Goal: Task Accomplishment & Management: Complete application form

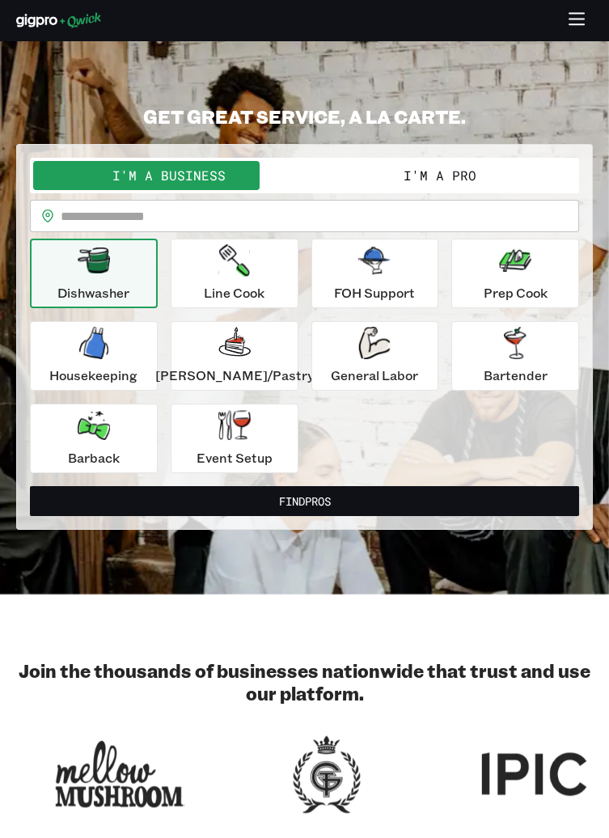
click at [472, 189] on button "I'm a Pro" at bounding box center [441, 175] width 272 height 29
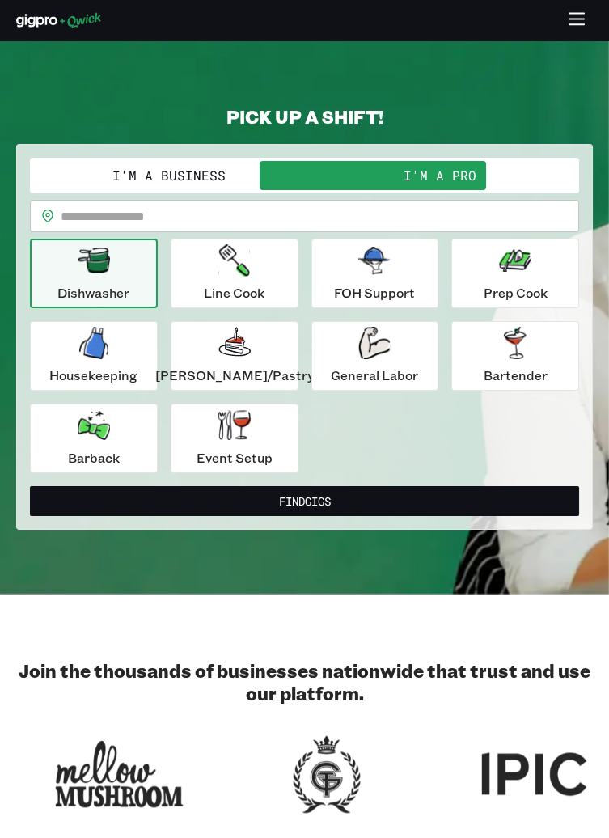
click at [129, 271] on div "Dishwasher" at bounding box center [93, 273] width 72 height 58
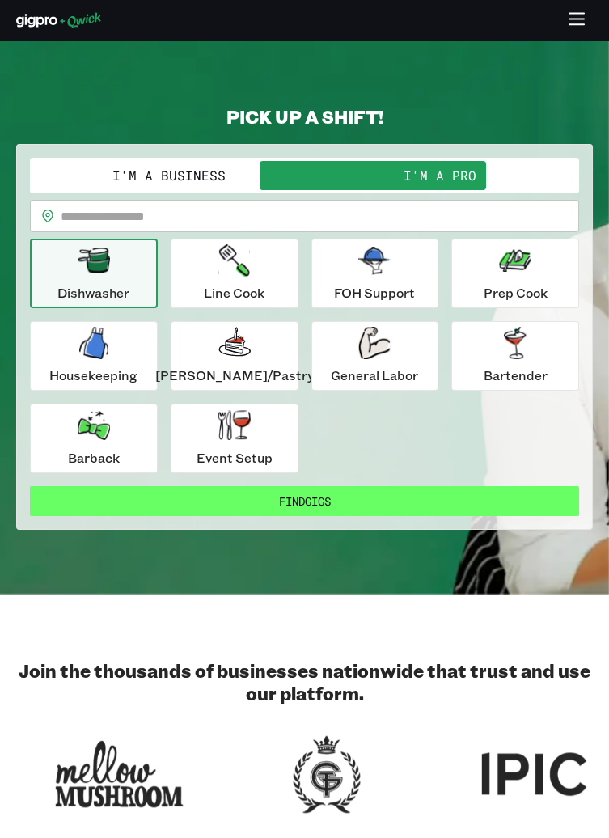
click at [368, 502] on button "Find Gigs" at bounding box center [304, 501] width 549 height 30
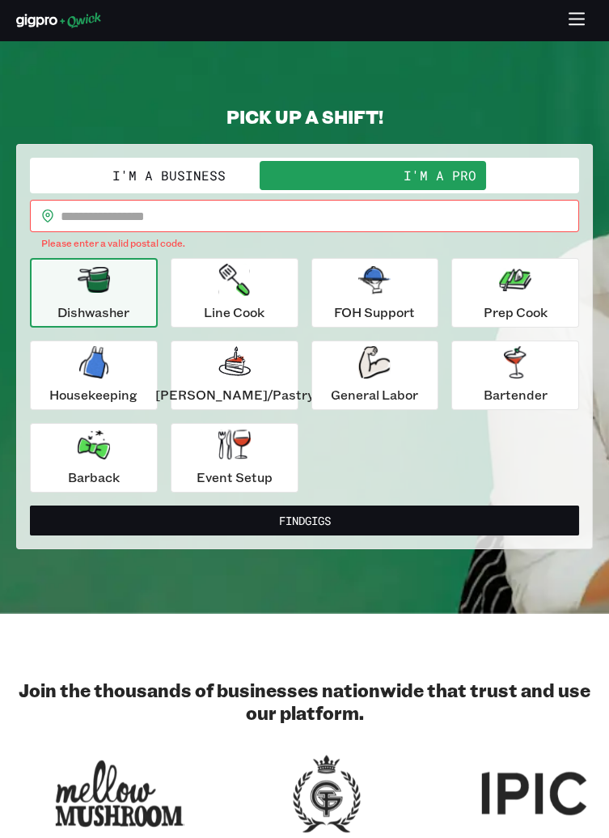
click at [313, 208] on input "text" at bounding box center [320, 216] width 519 height 32
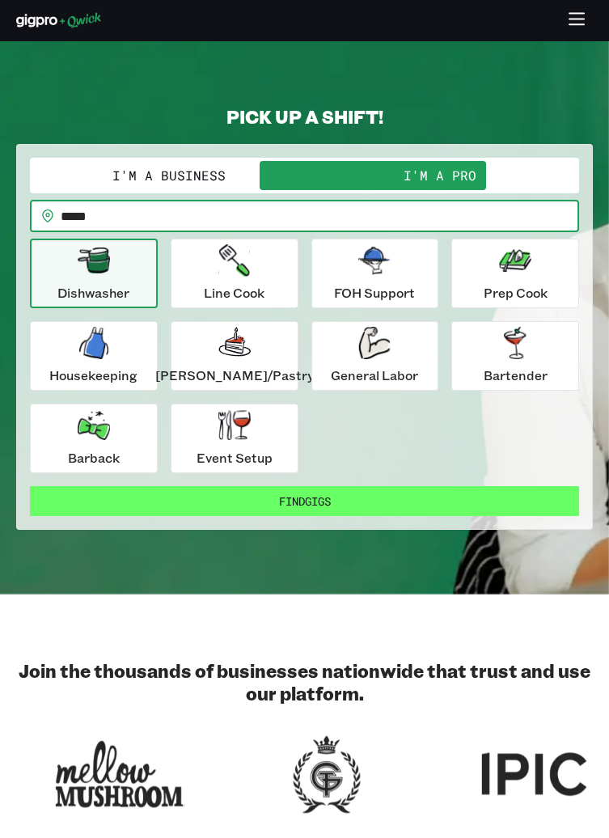
type input "*****"
click at [376, 493] on button "Find Gigs" at bounding box center [304, 501] width 549 height 30
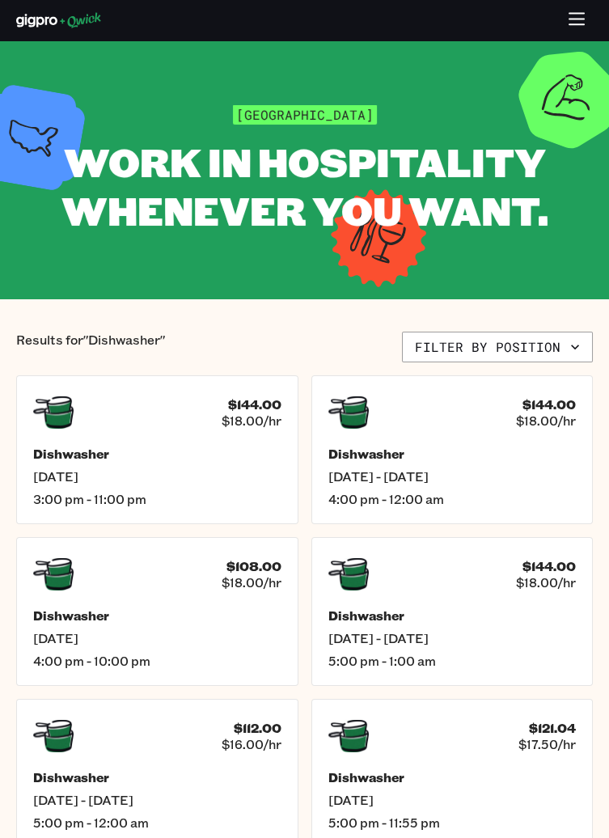
click at [575, 22] on icon "button" at bounding box center [577, 20] width 19 height 19
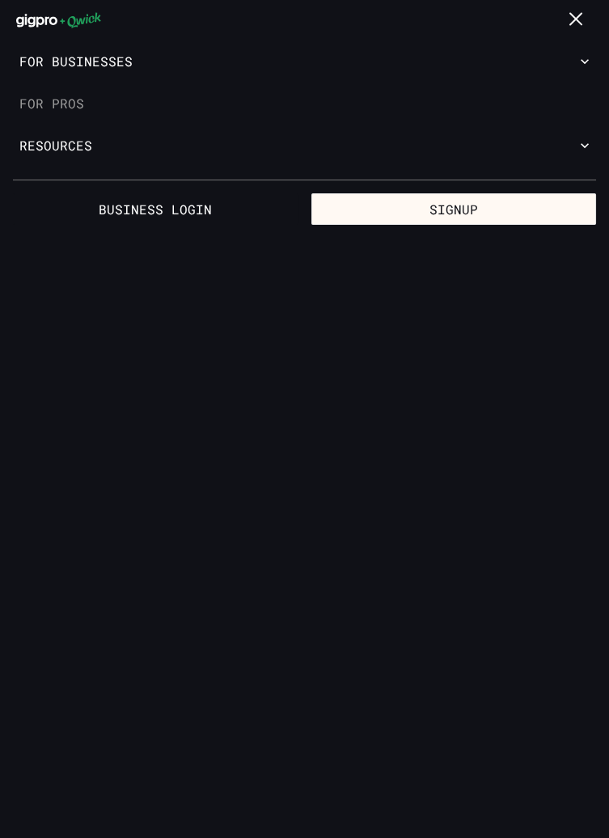
click at [70, 102] on link "For Pros" at bounding box center [304, 104] width 609 height 42
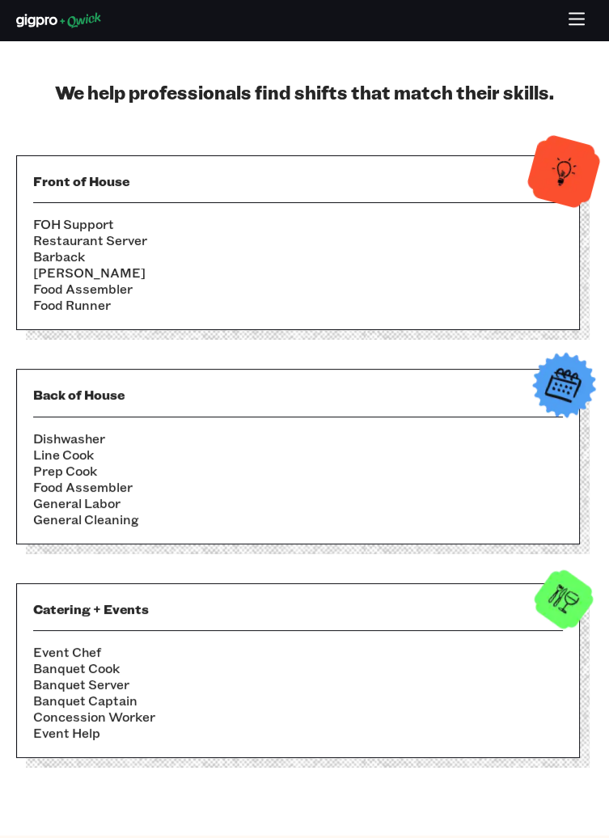
scroll to position [423, 0]
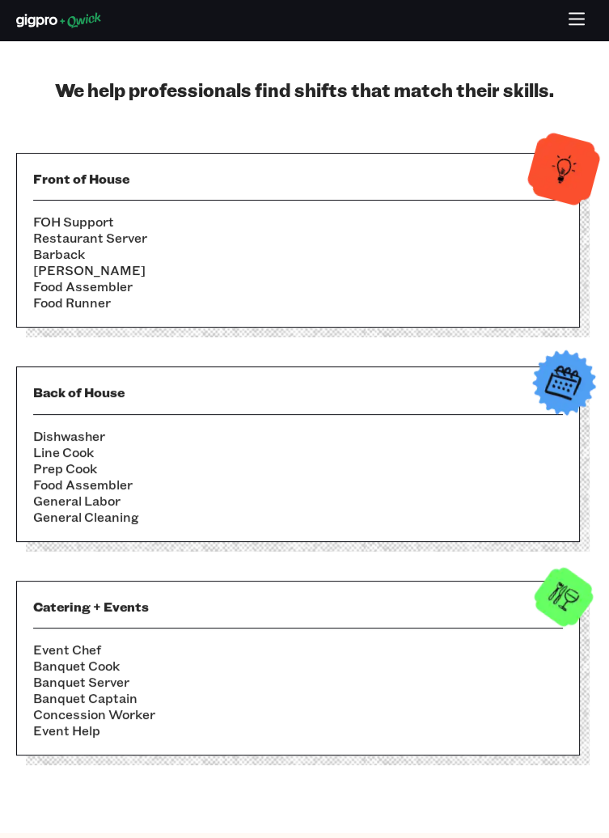
click at [112, 426] on div "Back of House Dishwasher Line Cook Prep Cook Food Assembler General Labor Gener…" at bounding box center [298, 453] width 564 height 175
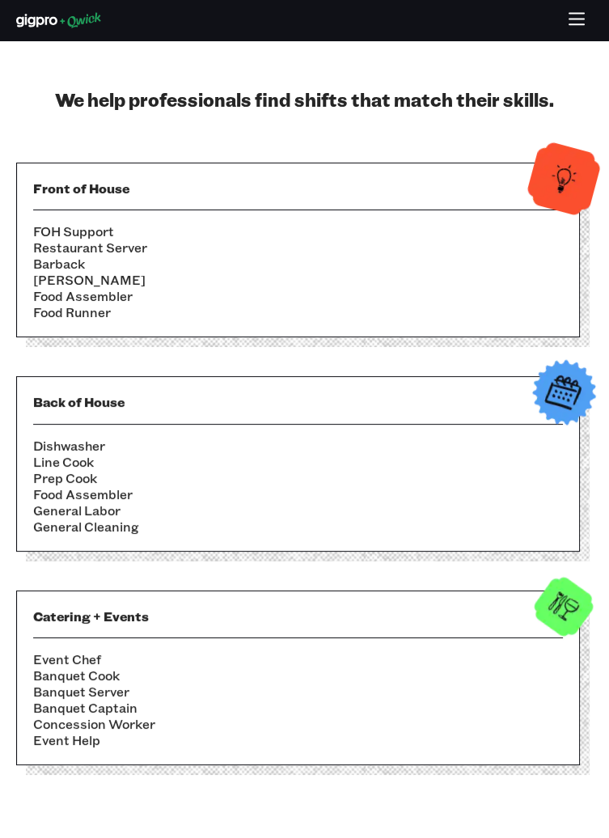
scroll to position [0, 0]
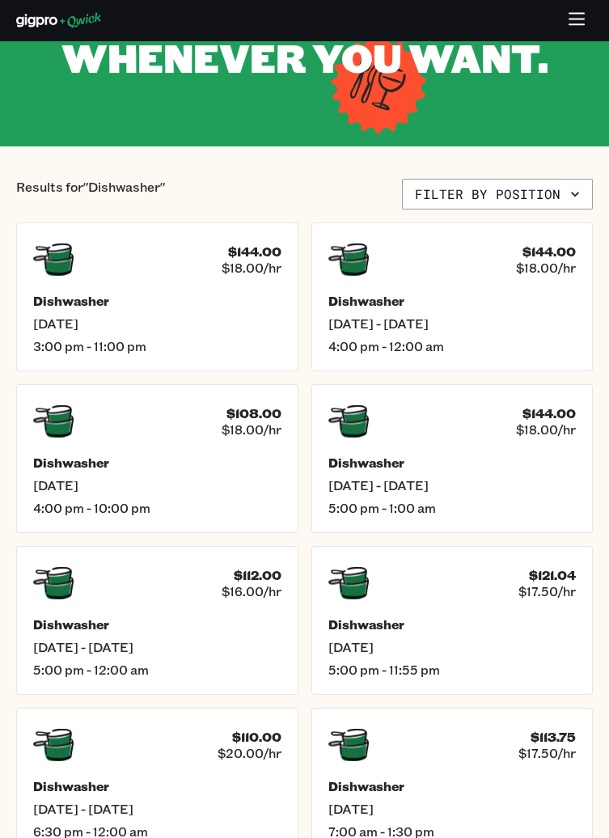
scroll to position [155, 0]
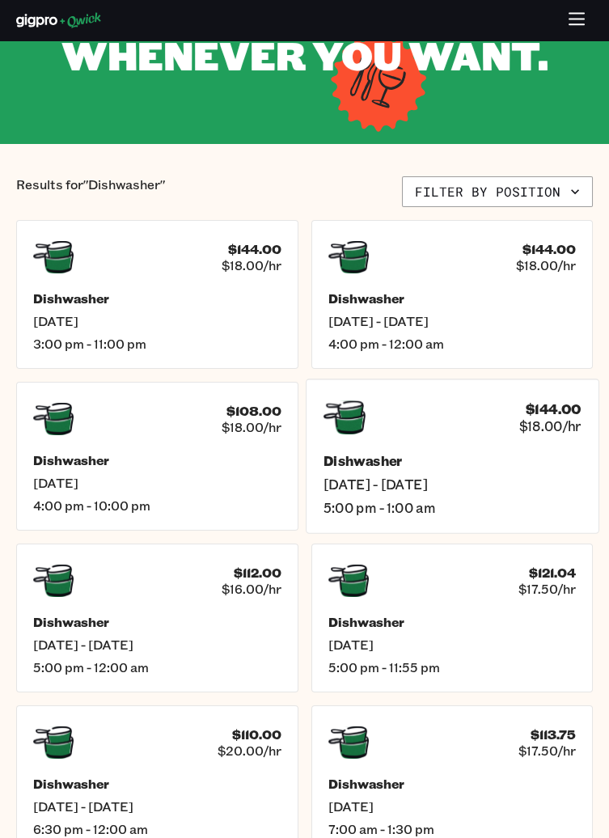
click at [433, 485] on span "[DATE] - [DATE]" at bounding box center [452, 484] width 258 height 17
